Goal: Check status

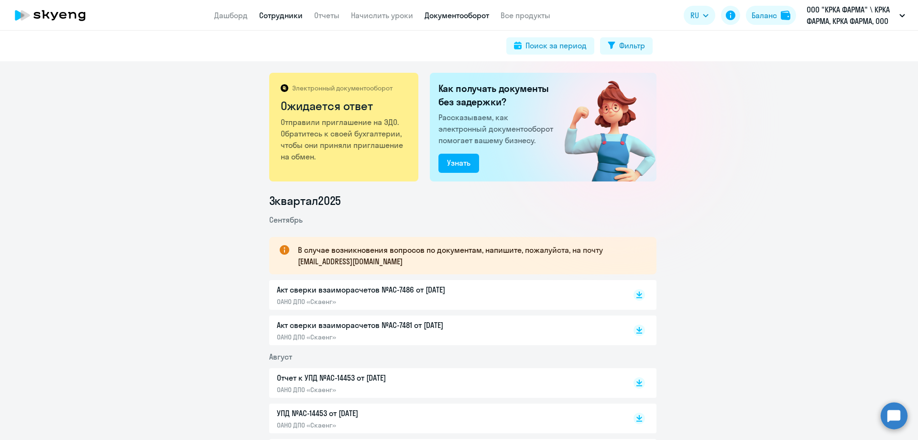
click at [296, 16] on link "Сотрудники" at bounding box center [281, 16] width 44 height 10
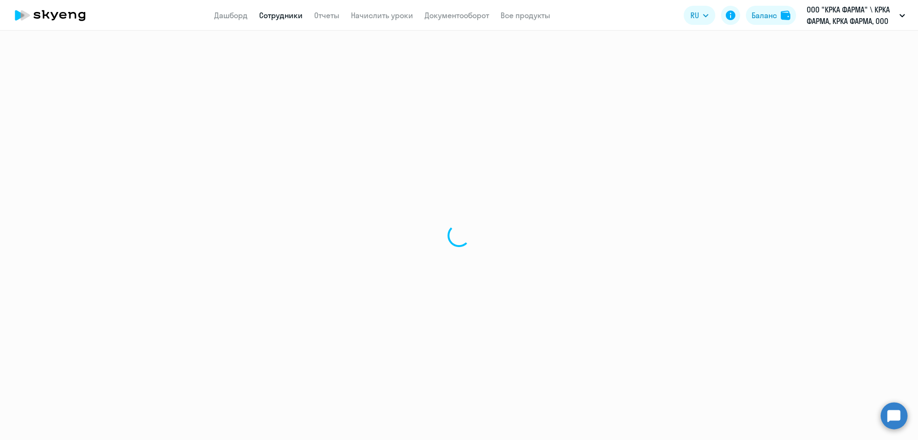
select select "30"
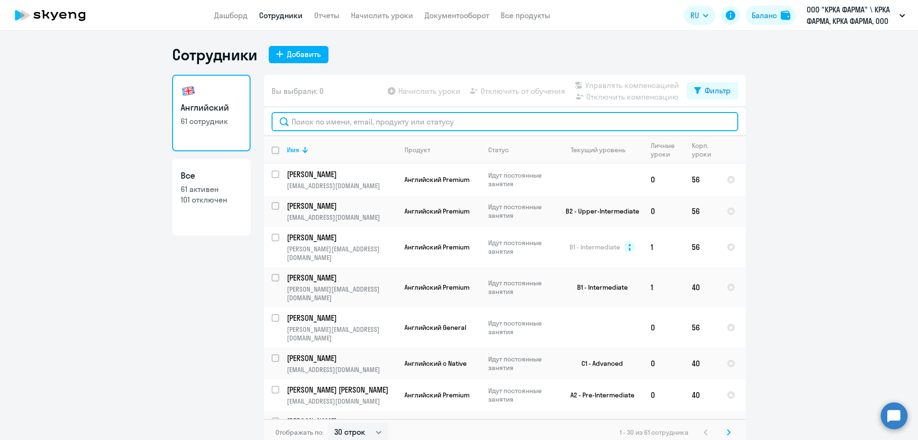
click at [332, 122] on input "text" at bounding box center [505, 121] width 467 height 19
click at [386, 119] on input "text" at bounding box center [505, 121] width 467 height 19
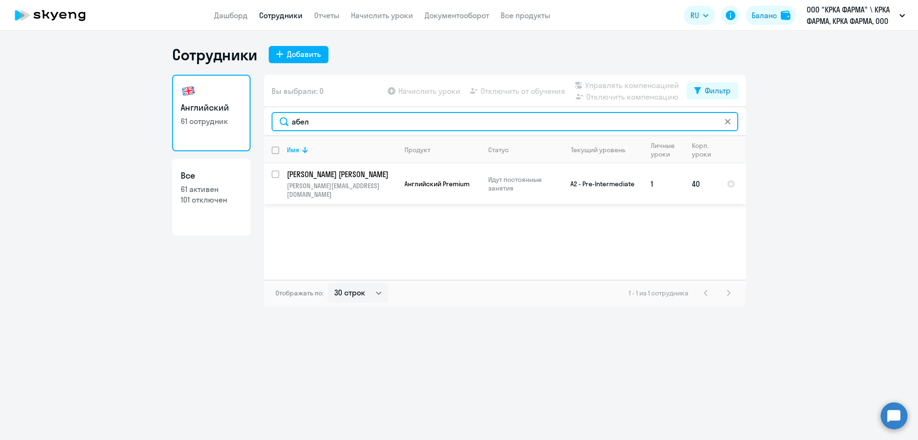
type input "абел"
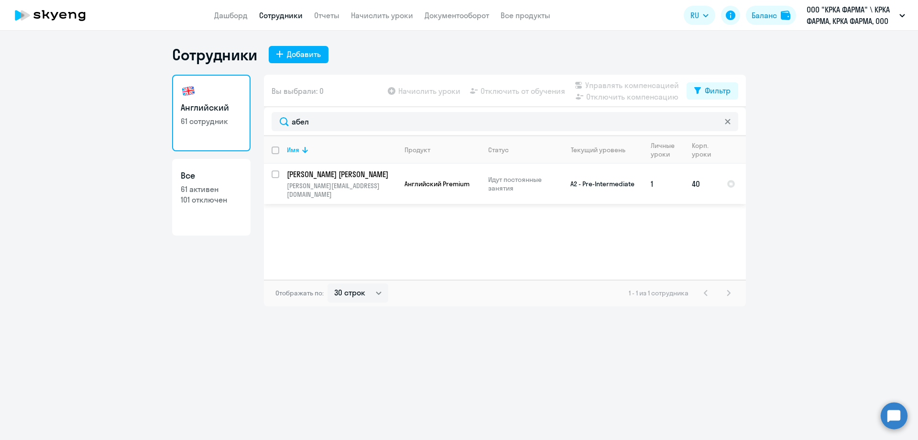
click at [335, 172] on p "[PERSON_NAME] [PERSON_NAME]" at bounding box center [341, 174] width 108 height 11
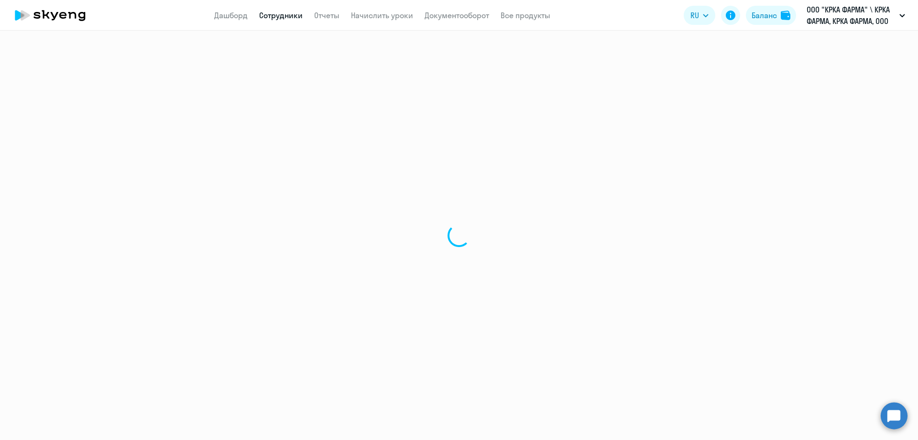
select select "english"
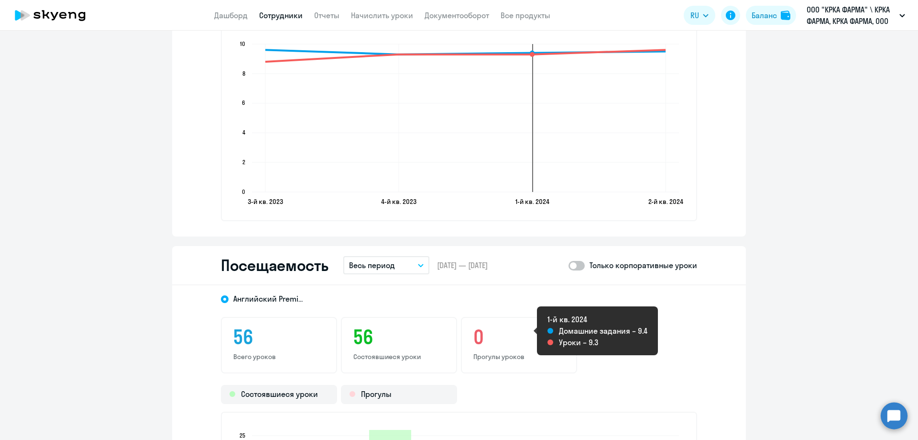
scroll to position [957, 0]
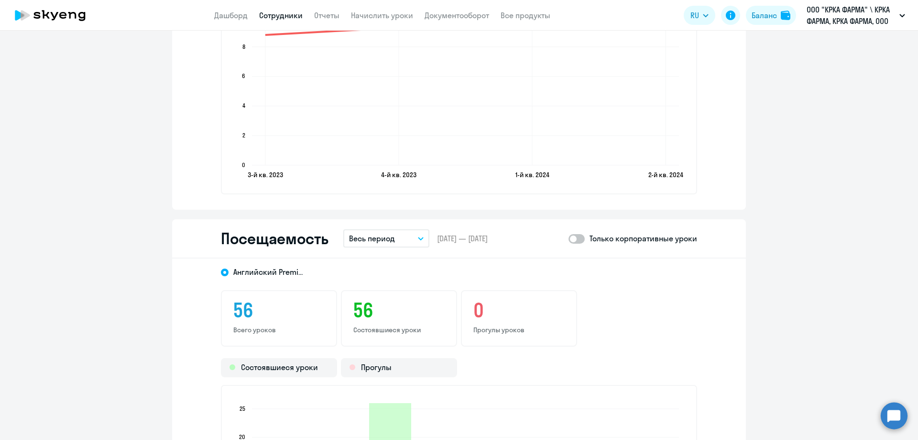
click at [580, 238] on span at bounding box center [577, 239] width 16 height 10
click at [569, 238] on input "checkbox" at bounding box center [568, 238] width 0 height 0
checkbox input "true"
click at [418, 241] on button "Весь период" at bounding box center [386, 238] width 86 height 18
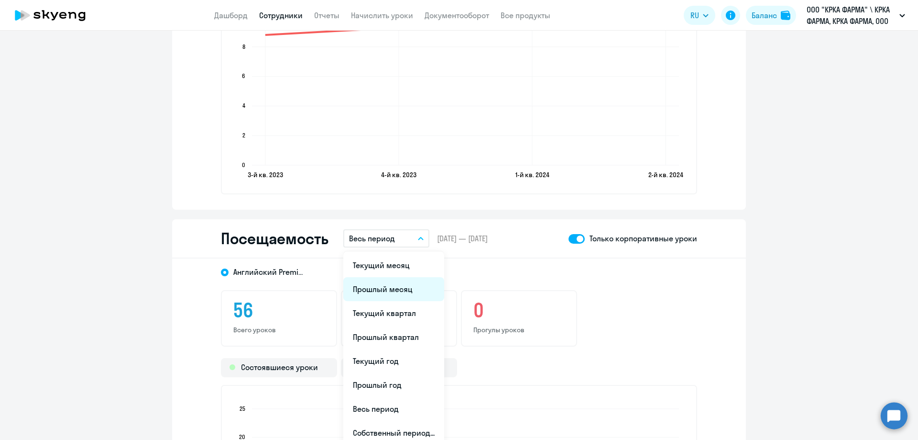
click at [401, 289] on li "Прошлый месяц" at bounding box center [393, 289] width 101 height 24
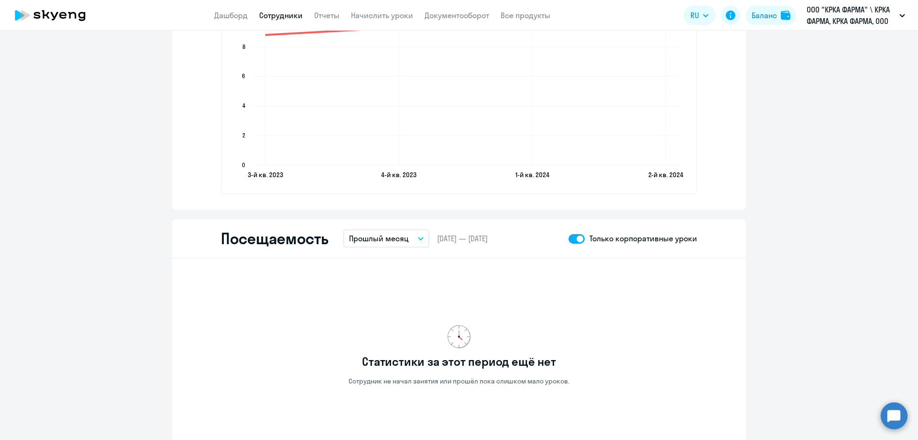
click at [418, 239] on icon "button" at bounding box center [421, 238] width 6 height 3
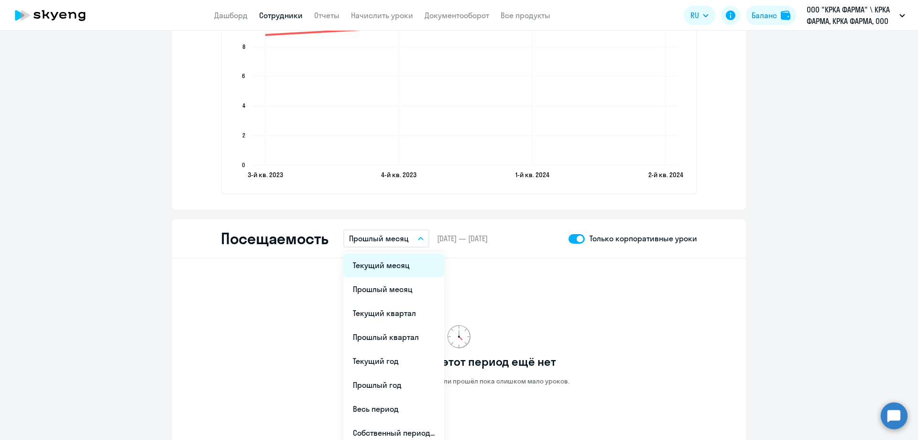
click at [403, 266] on li "Текущий месяц" at bounding box center [393, 265] width 101 height 24
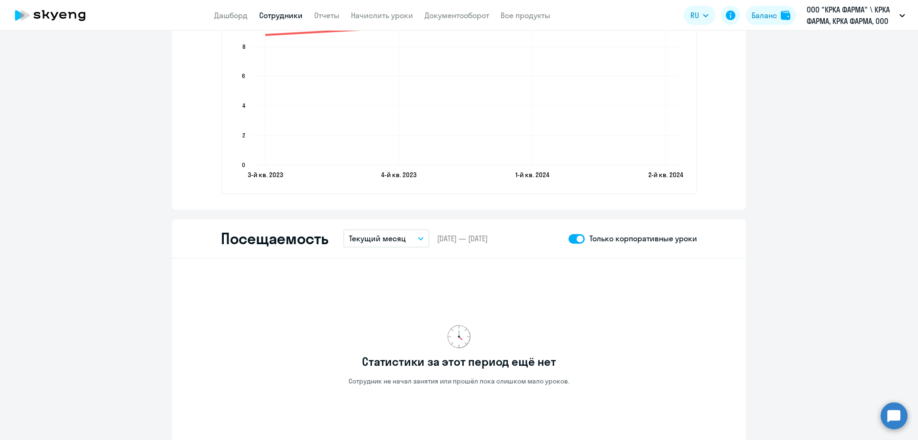
click at [419, 241] on button "Текущий месяц" at bounding box center [386, 238] width 86 height 18
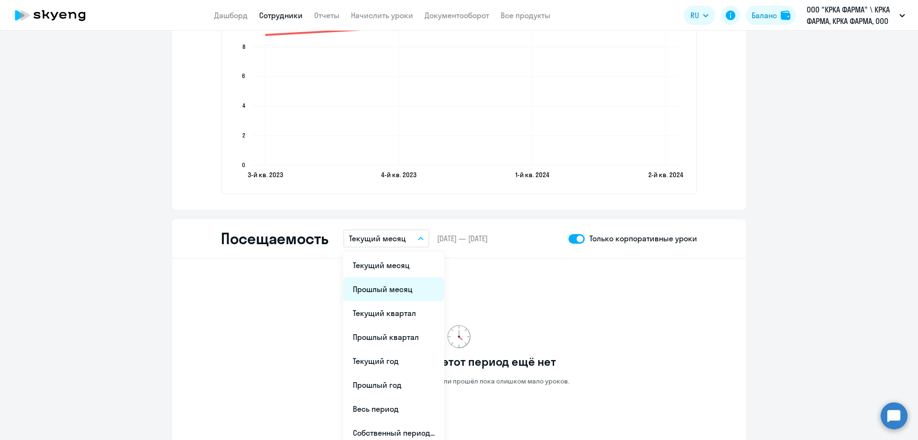
click at [401, 296] on li "Прошлый месяц" at bounding box center [393, 289] width 101 height 24
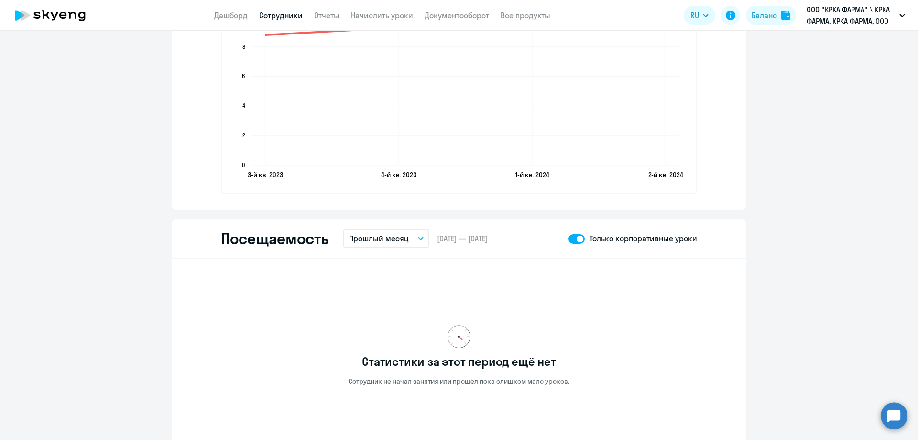
click at [553, 289] on div "Статистики за этот период ещё нет Сотрудник не начал занятия или прошёл пока сл…" at bounding box center [459, 355] width 476 height 178
